Goal: Find specific page/section: Find specific page/section

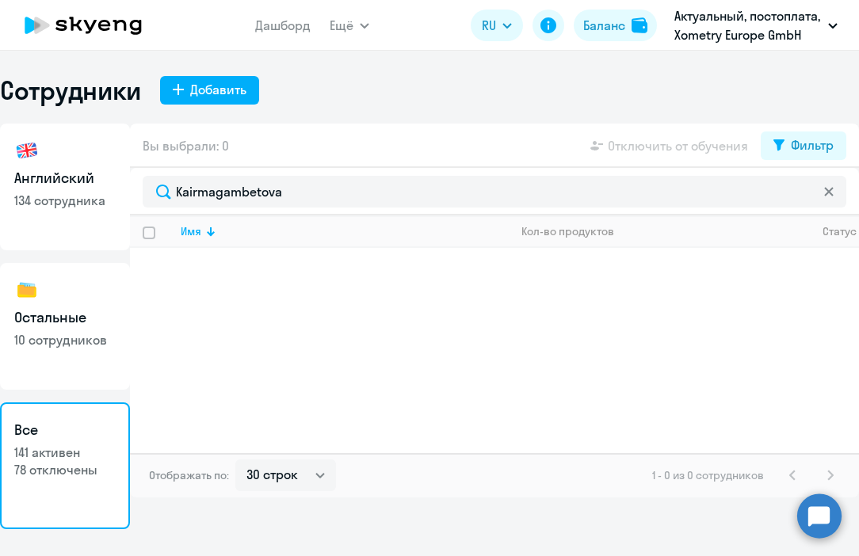
select select "30"
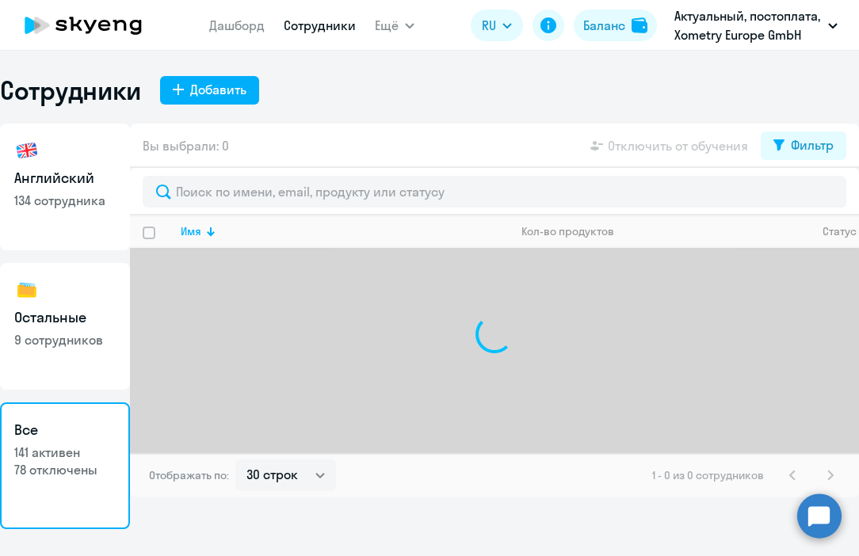
select select "30"
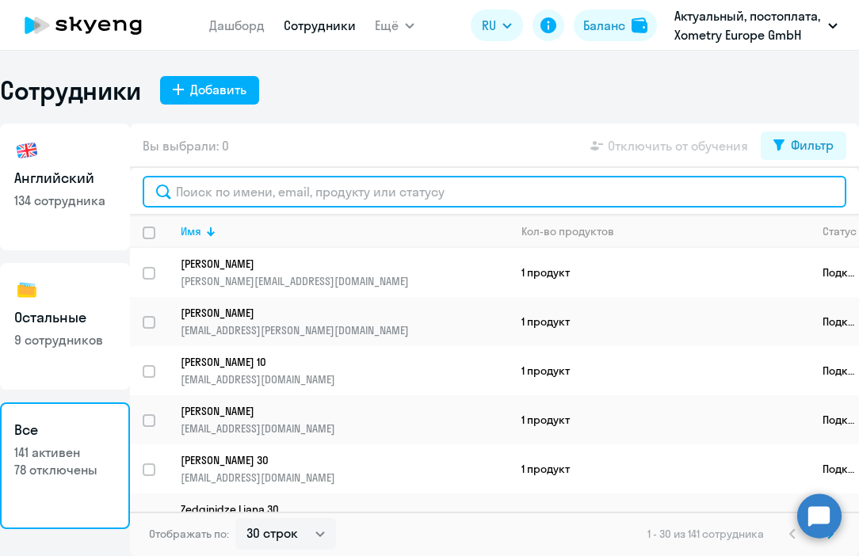
click at [241, 188] on input "text" at bounding box center [494, 192] width 703 height 32
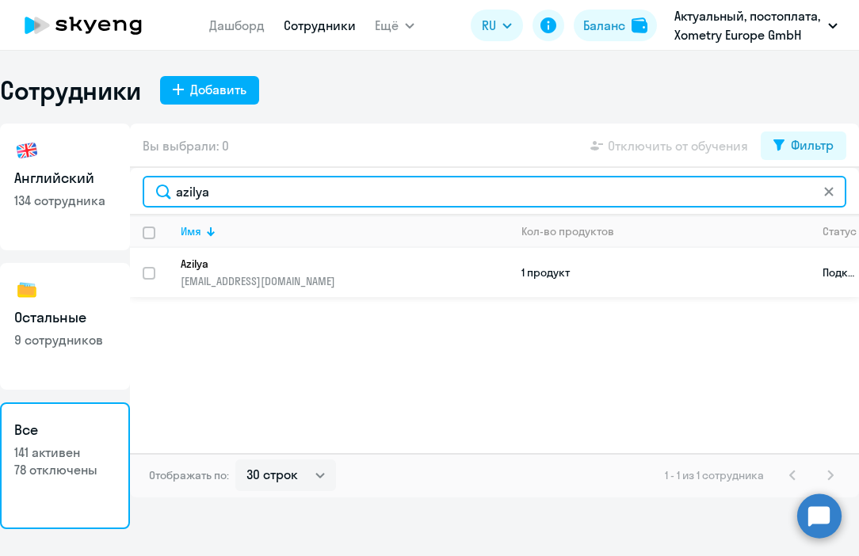
type input "azilya"
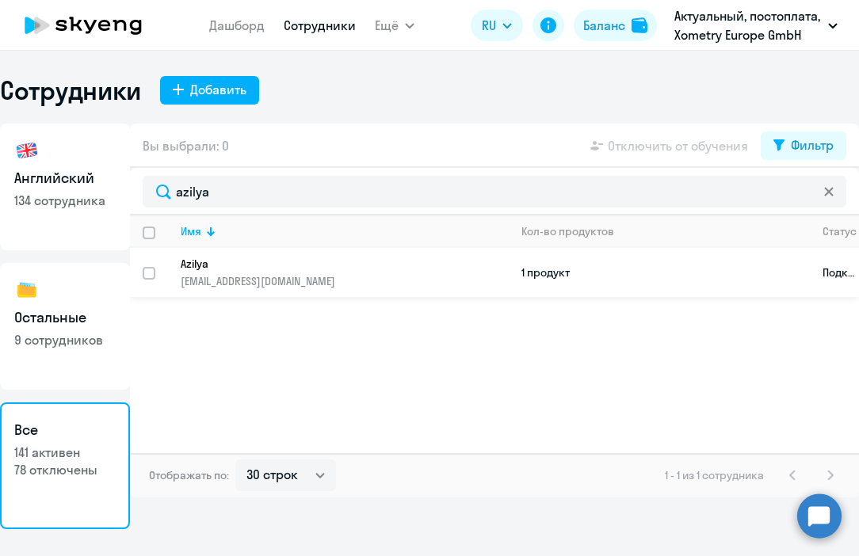
click at [237, 284] on p "[EMAIL_ADDRESS][DOMAIN_NAME]" at bounding box center [344, 281] width 327 height 14
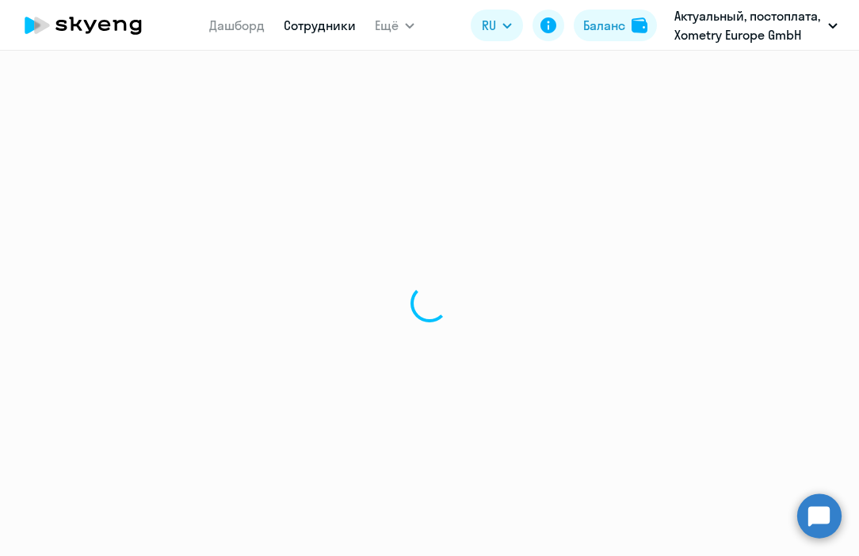
select select "english"
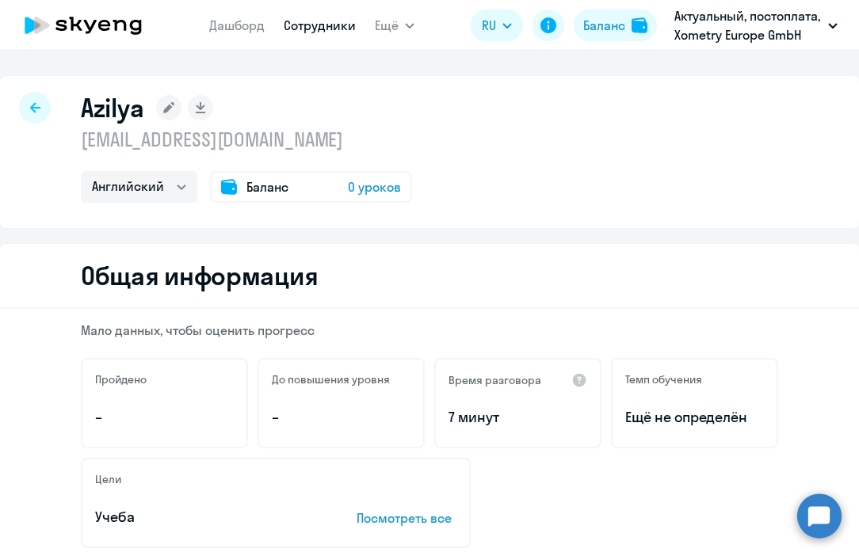
select select "30"
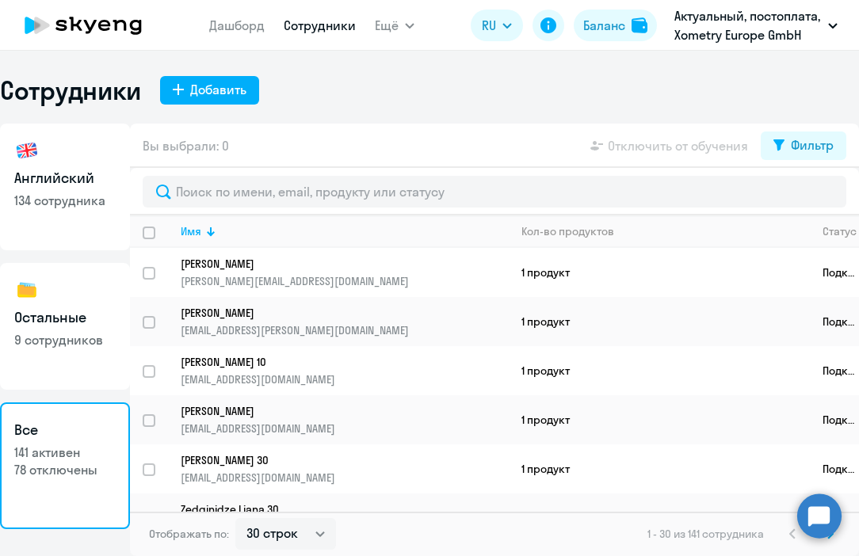
click at [70, 197] on p "134 сотрудника" at bounding box center [64, 200] width 101 height 17
select select "30"
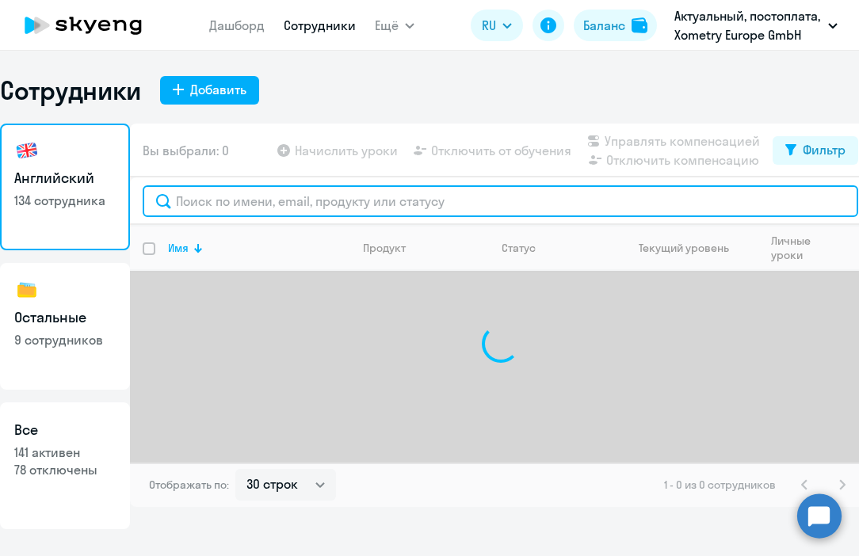
click at [250, 204] on input "text" at bounding box center [500, 201] width 715 height 32
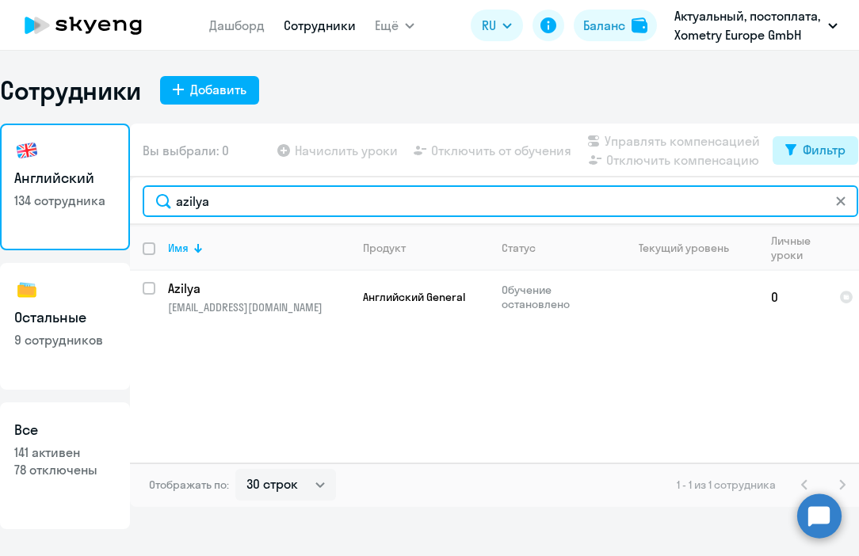
type input "azilya"
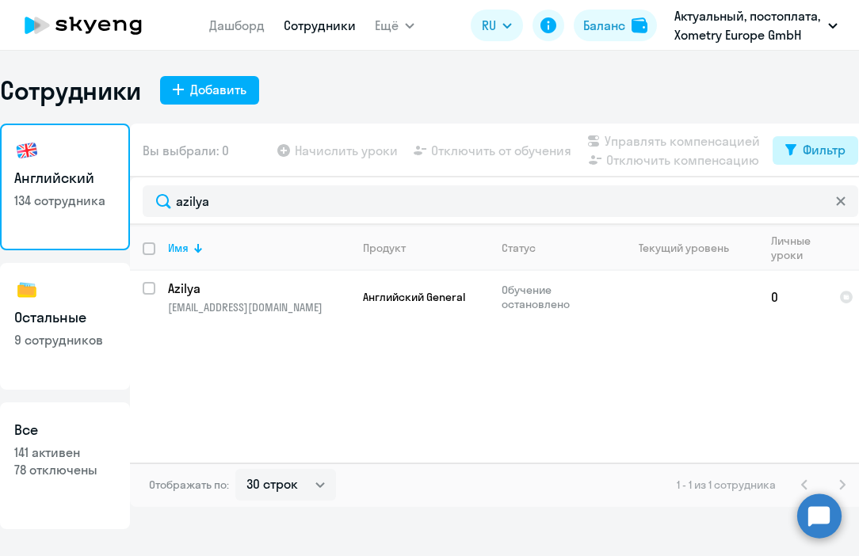
click at [788, 152] on icon at bounding box center [790, 150] width 11 height 12
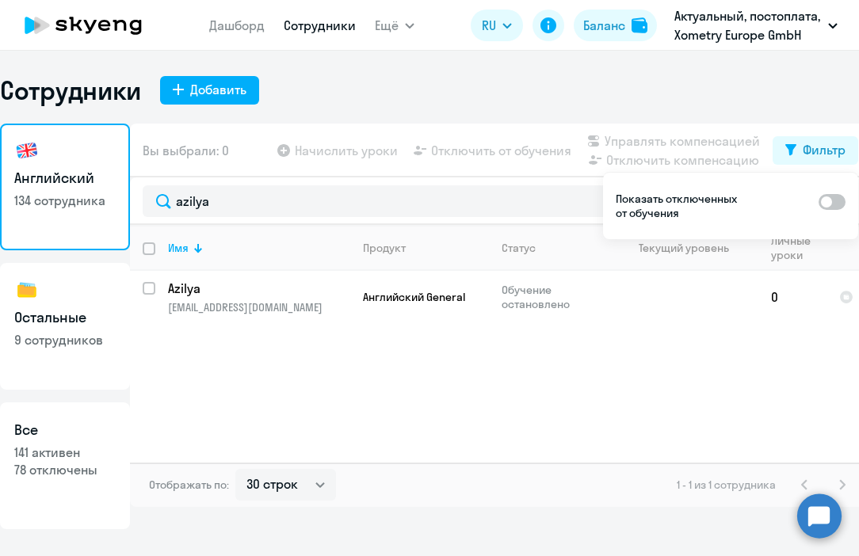
click at [451, 371] on div "Имя Продукт Статус Текущий уровень Личные уроки Корп. уроки Azilya [EMAIL_ADDRE…" at bounding box center [500, 344] width 741 height 238
click at [254, 304] on p "[EMAIL_ADDRESS][DOMAIN_NAME]" at bounding box center [258, 307] width 181 height 14
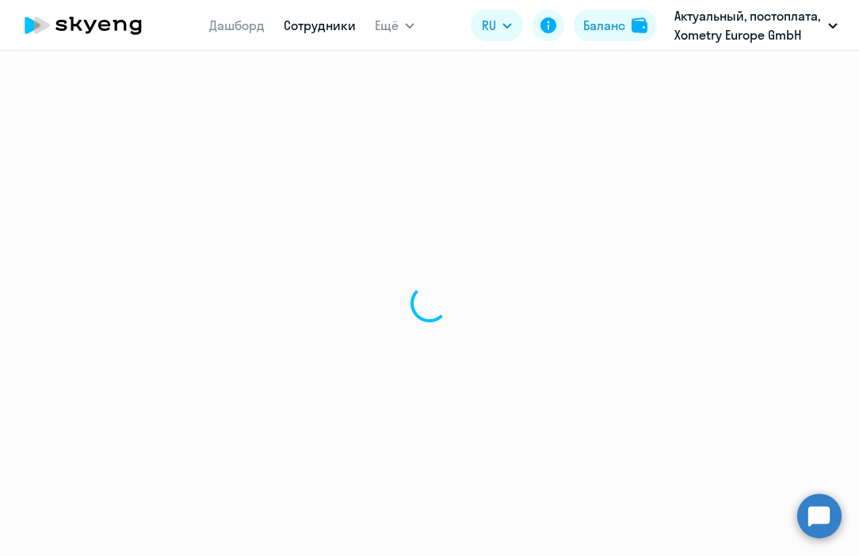
select select "english"
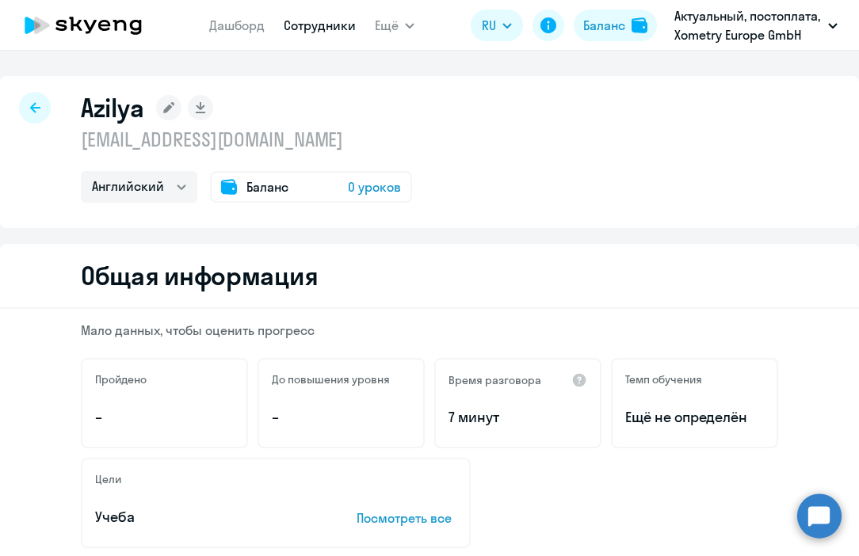
drag, startPoint x: 255, startPoint y: 138, endPoint x: 83, endPoint y: 138, distance: 171.9
click at [82, 138] on p "[EMAIL_ADDRESS][DOMAIN_NAME]" at bounding box center [246, 139] width 331 height 25
copy p "[EMAIL_ADDRESS][DOMAIN_NAME]"
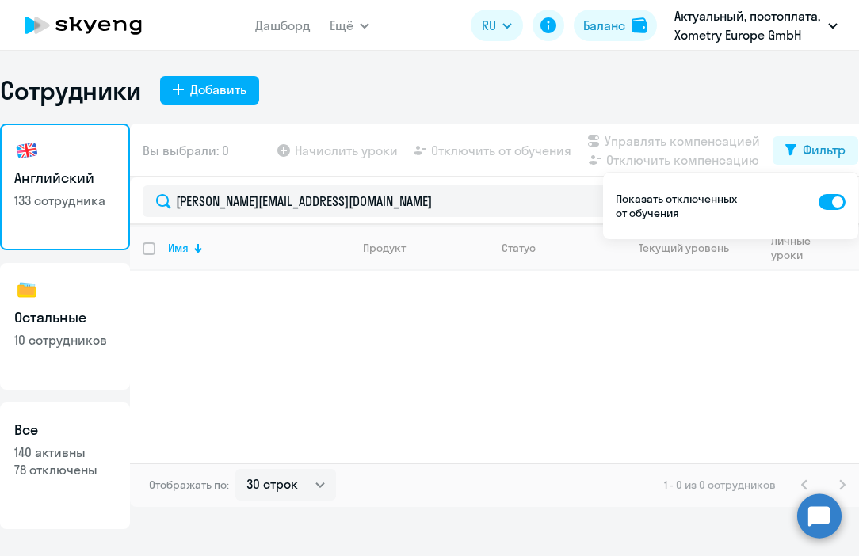
select select "30"
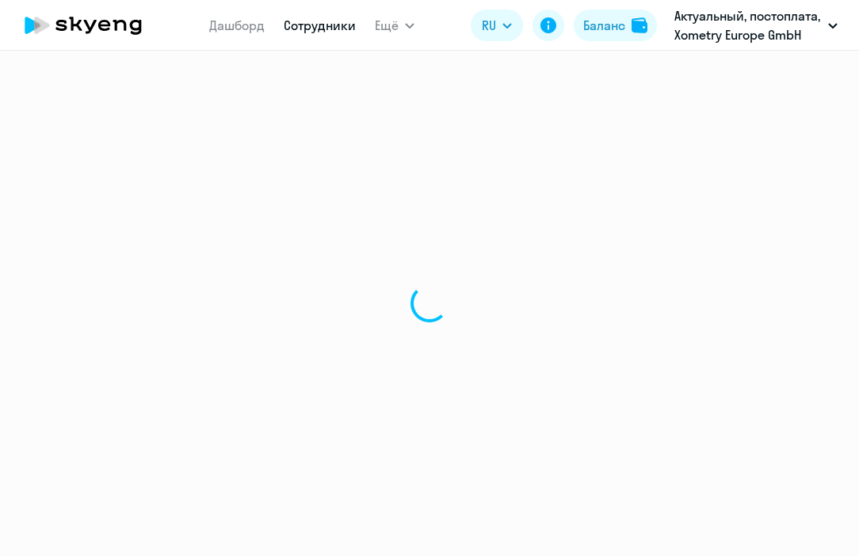
select select "30"
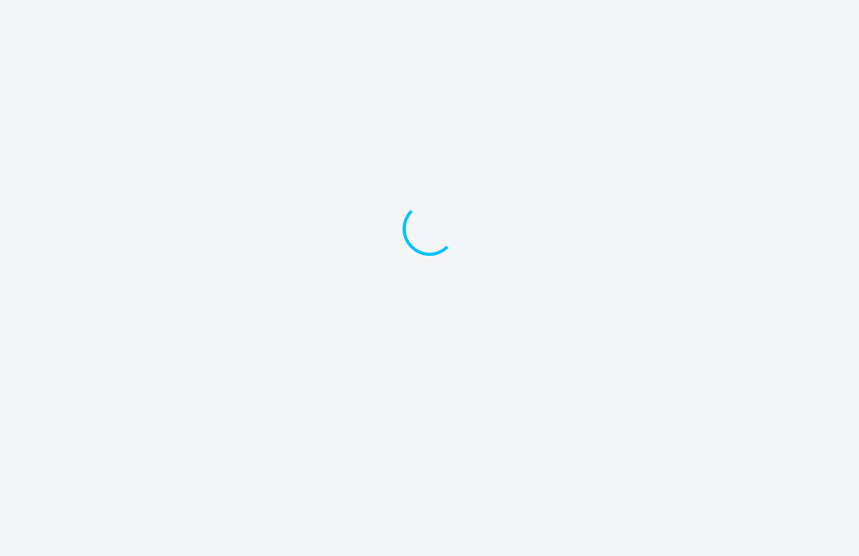
select select "30"
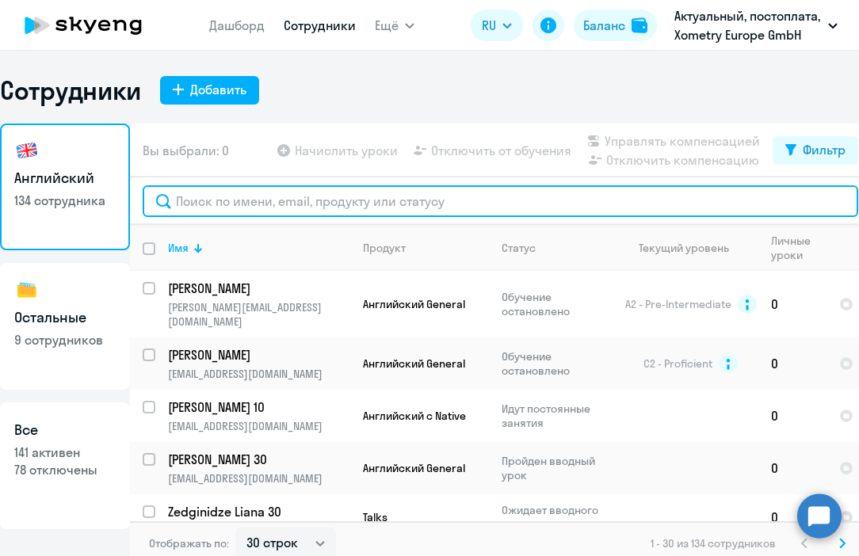
click at [228, 194] on input "text" at bounding box center [500, 201] width 715 height 32
paste input "Azilya"
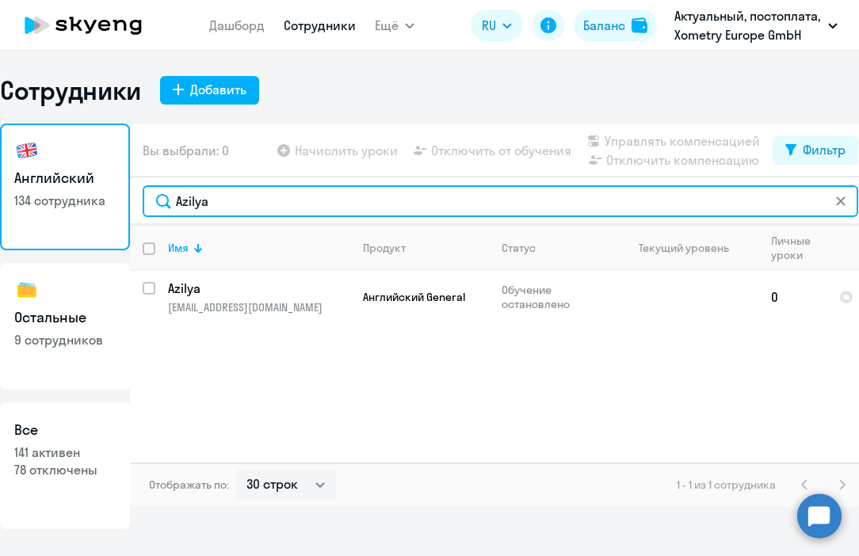
type input "Azilya"
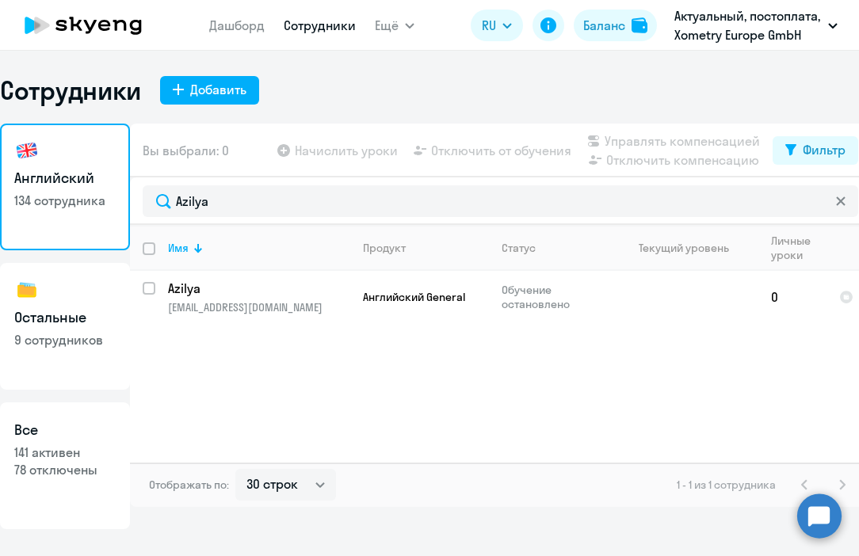
click at [43, 335] on p "9 сотрудников" at bounding box center [64, 339] width 101 height 17
select select "30"
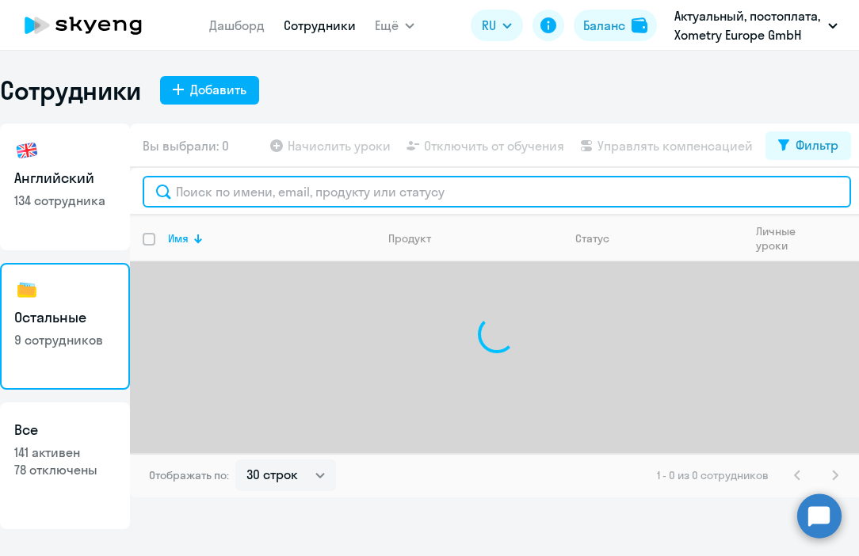
click at [259, 190] on input "text" at bounding box center [497, 192] width 708 height 32
paste input "[PERSON_NAME]"
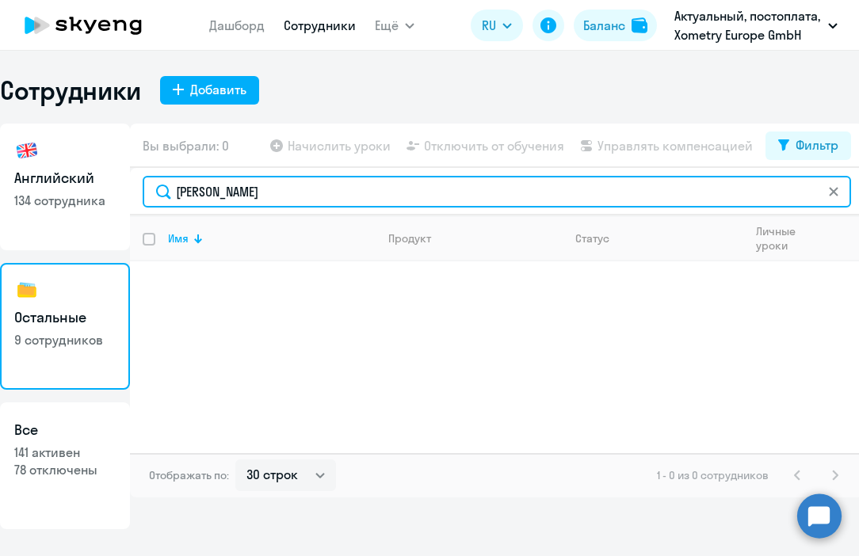
type input "[PERSON_NAME]"
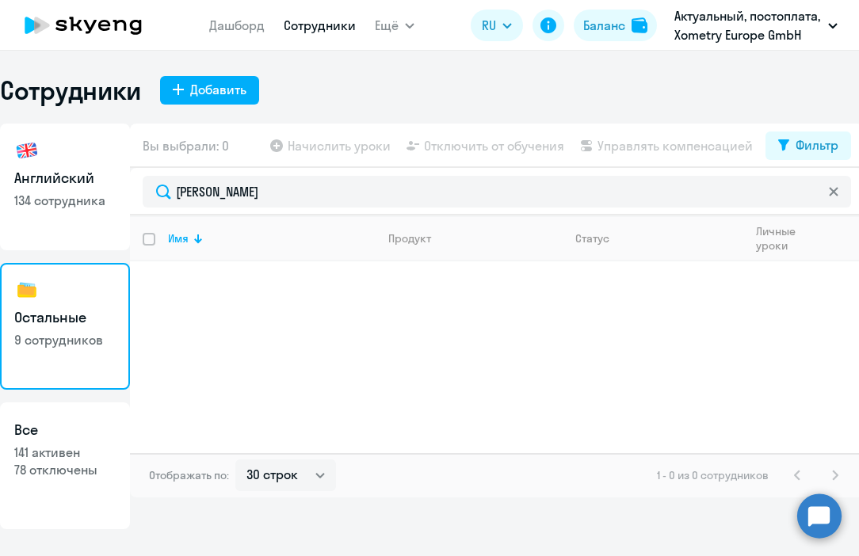
click at [72, 212] on link "Английский 134 сотрудника" at bounding box center [65, 187] width 130 height 127
select select "30"
